Goal: Task Accomplishment & Management: Manage account settings

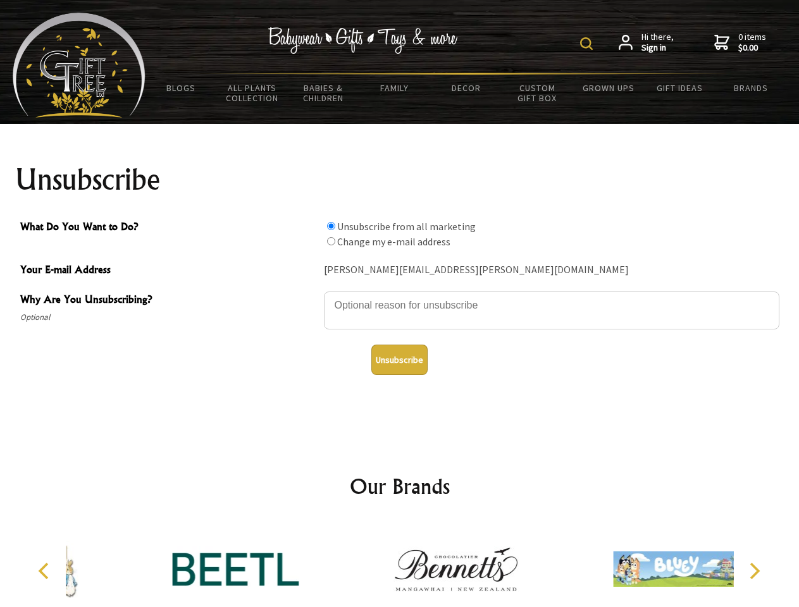
click at [588, 44] on img at bounding box center [586, 43] width 13 height 13
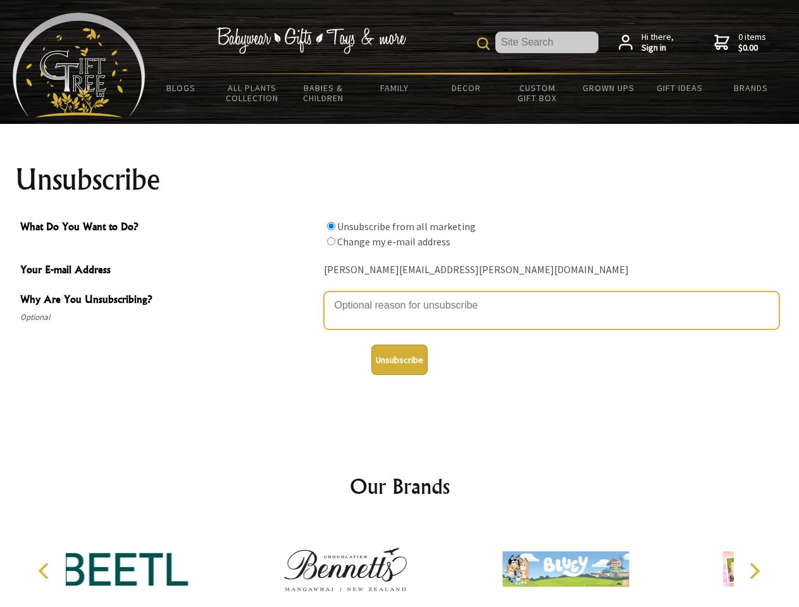
click at [400, 296] on textarea "Why Are You Unsubscribing?" at bounding box center [552, 311] width 456 height 38
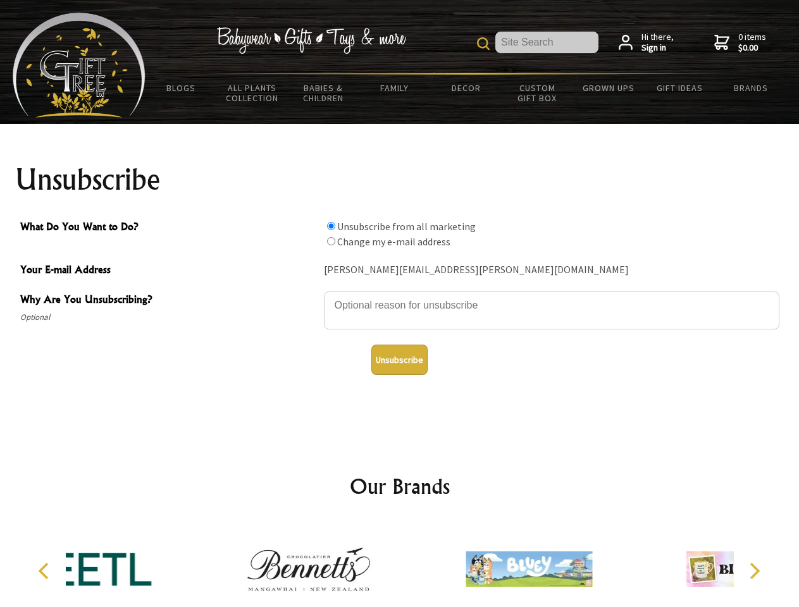
click at [331, 226] on input "What Do You Want to Do?" at bounding box center [331, 226] width 8 height 8
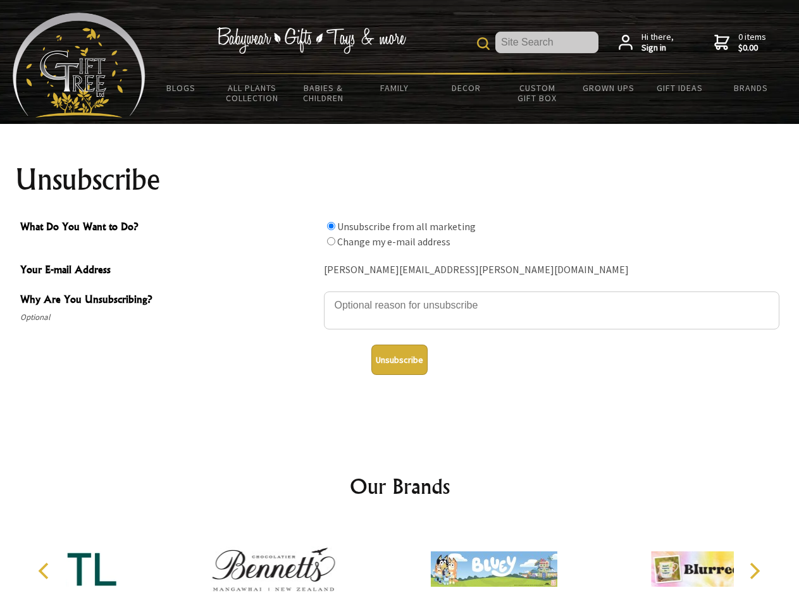
click at [331, 241] on input "What Do You Want to Do?" at bounding box center [331, 241] width 8 height 8
radio input "true"
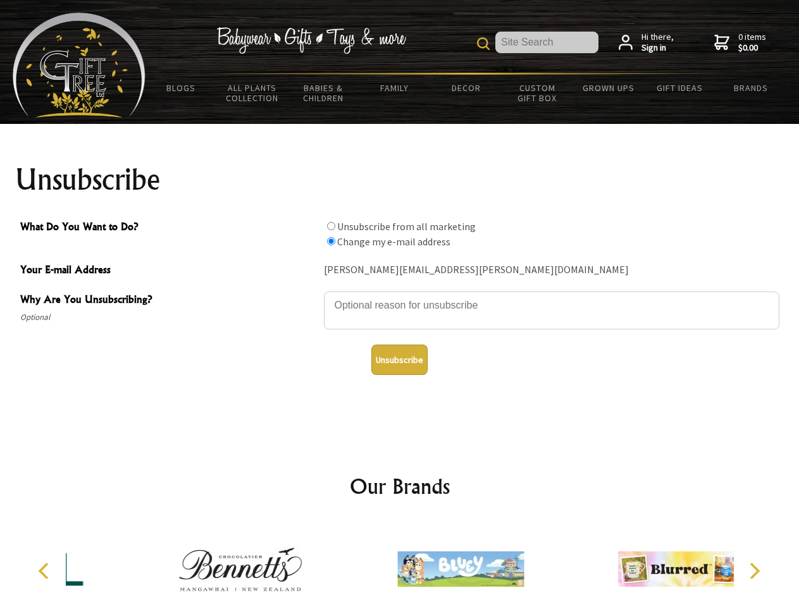
click at [399, 360] on button "Unsubscribe" at bounding box center [399, 360] width 56 height 30
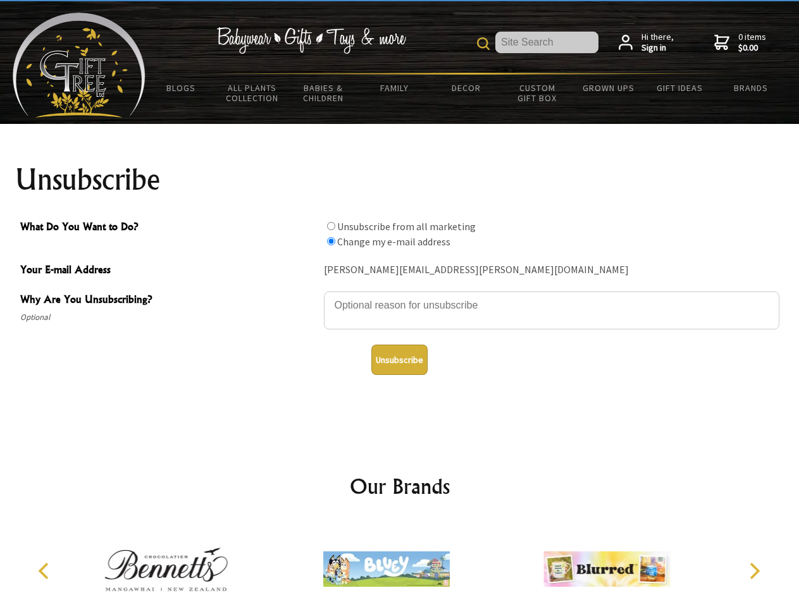
click at [400, 564] on img at bounding box center [386, 569] width 127 height 95
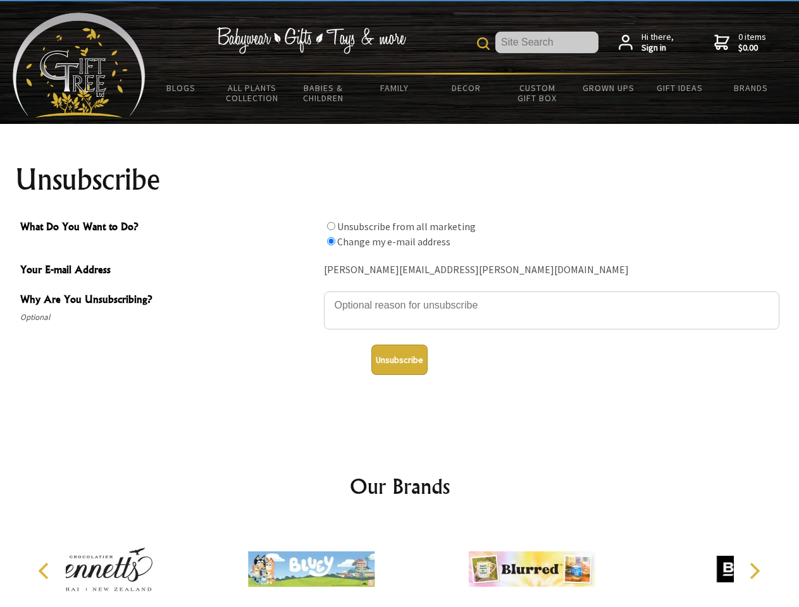
click at [46, 571] on icon "Previous" at bounding box center [45, 571] width 16 height 16
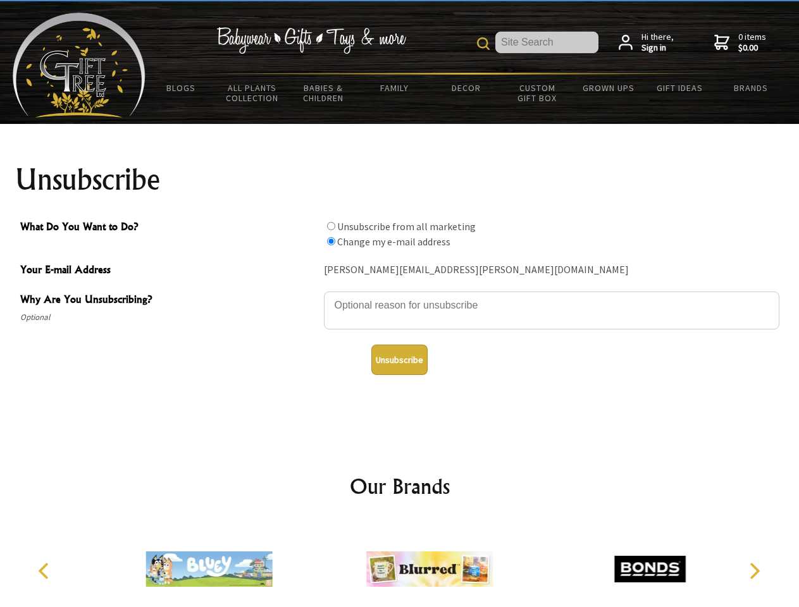
click at [754, 571] on icon "Next" at bounding box center [753, 571] width 16 height 16
